Goal: Navigation & Orientation: Find specific page/section

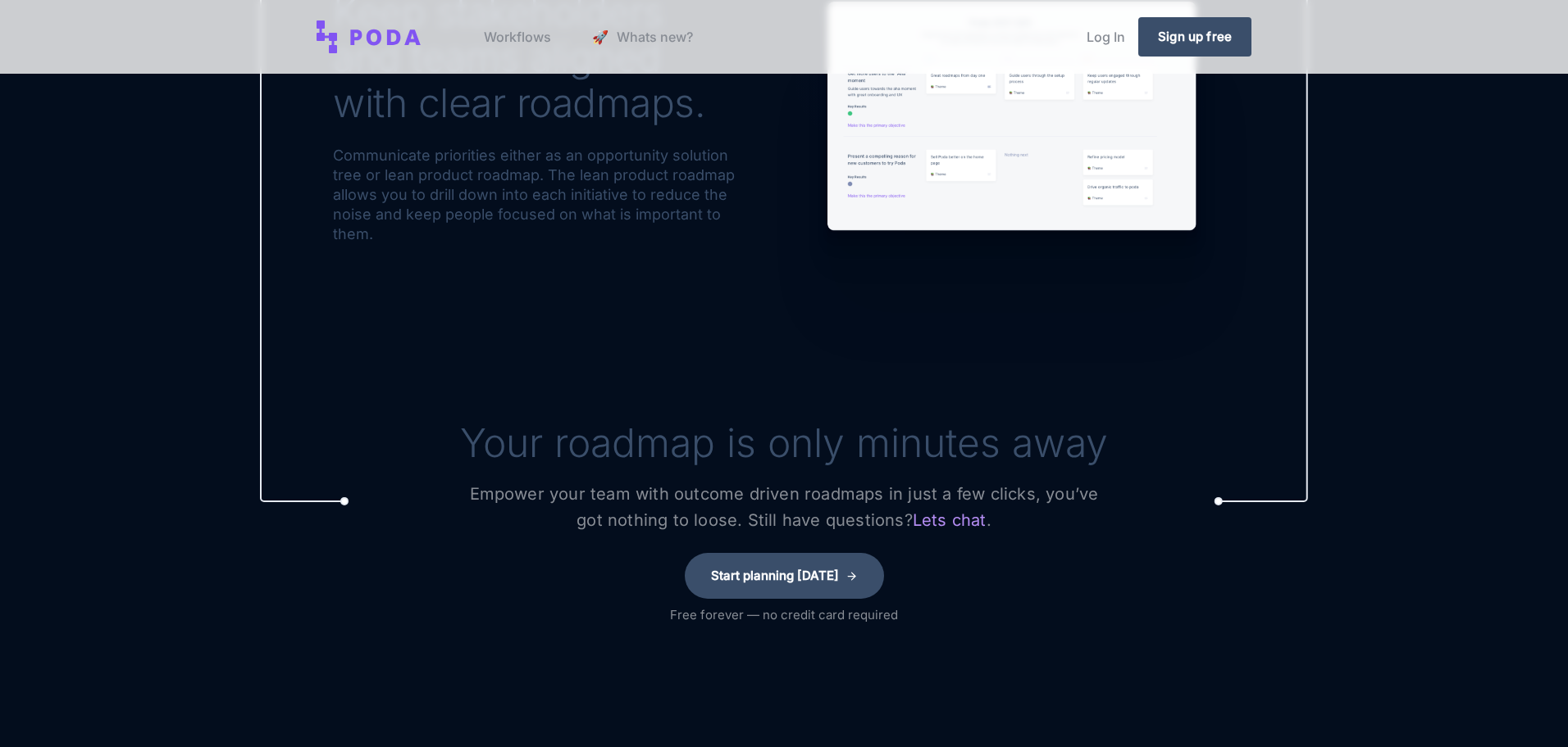
scroll to position [2058, 0]
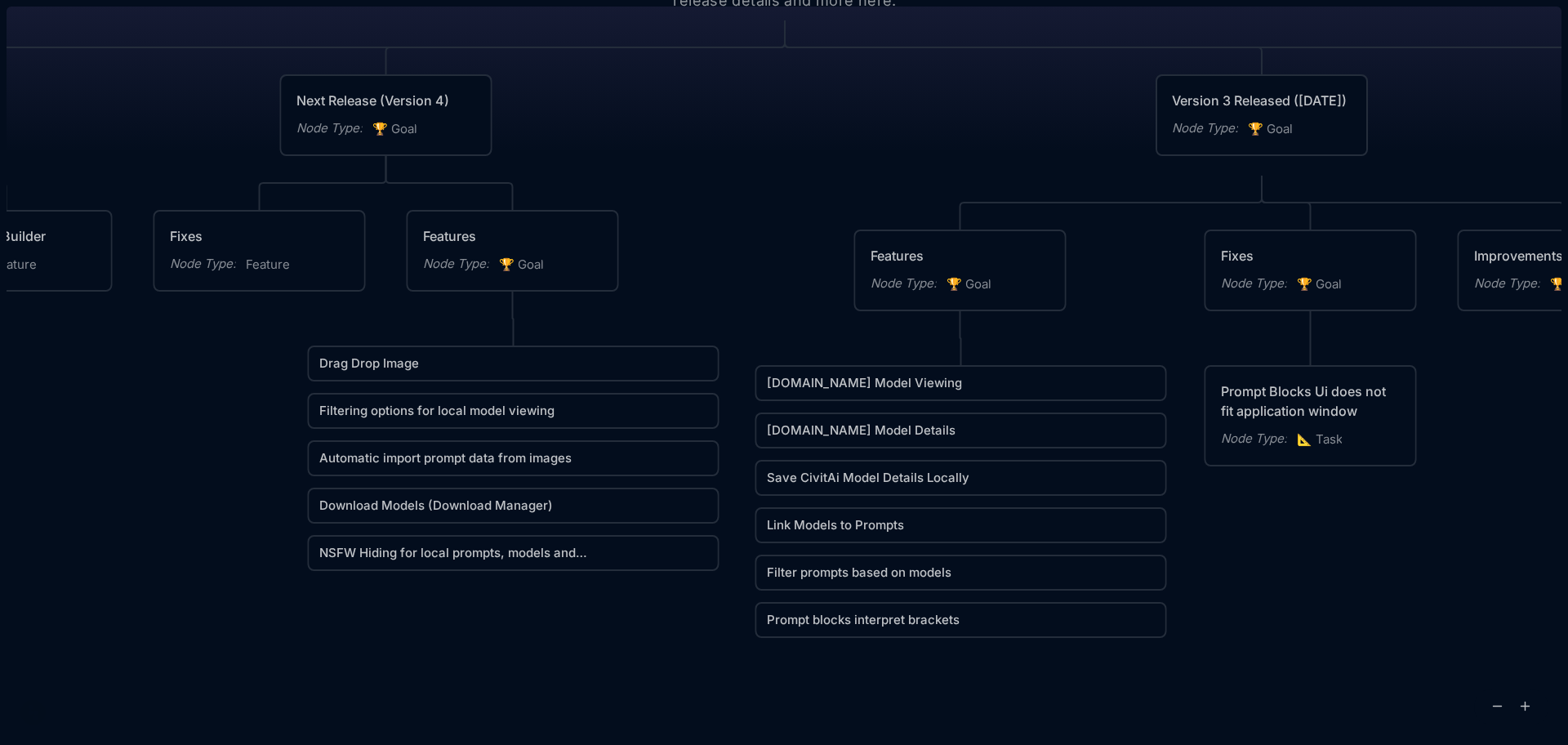
drag, startPoint x: 423, startPoint y: 317, endPoint x: 423, endPoint y: 366, distance: 49.0
click at [423, 367] on link "Drag Drop Image" at bounding box center [516, 364] width 392 height 20
click at [423, 366] on link "Drag Drop Image" at bounding box center [516, 361] width 392 height 20
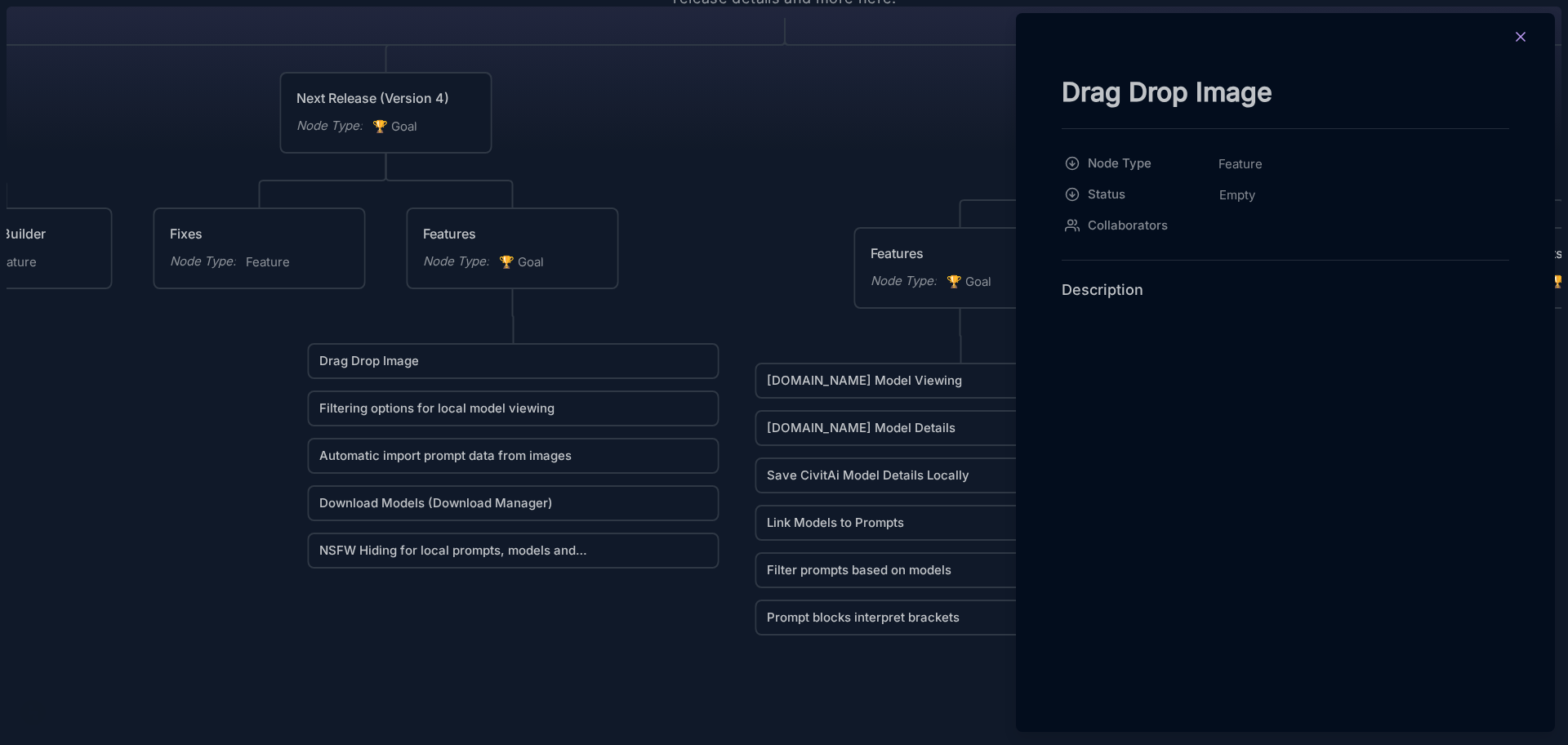
click at [1518, 33] on icon at bounding box center [1521, 36] width 16 height 16
